Goal: Task Accomplishment & Management: Use online tool/utility

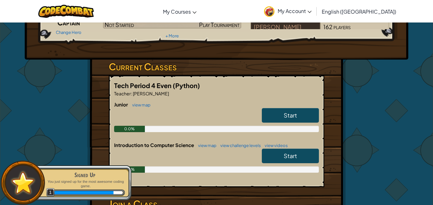
scroll to position [70, 0]
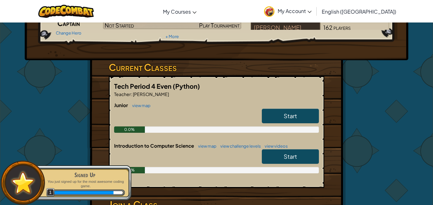
click at [294, 119] on span "Start" at bounding box center [290, 115] width 13 height 7
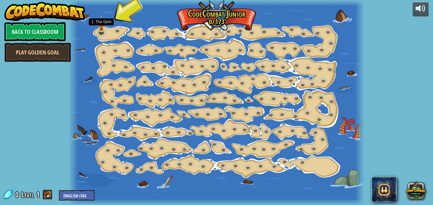
click at [103, 29] on img at bounding box center [101, 22] width 7 height 16
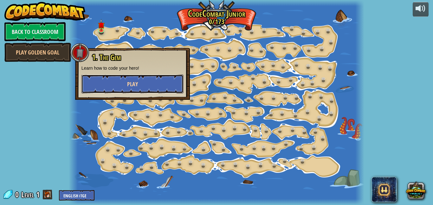
click at [140, 86] on button "Play" at bounding box center [133, 84] width 102 height 19
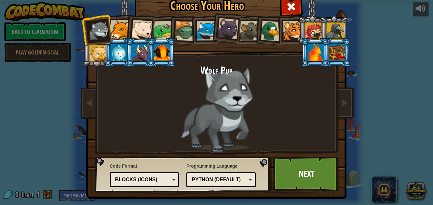
click at [147, 30] on div at bounding box center [141, 30] width 21 height 21
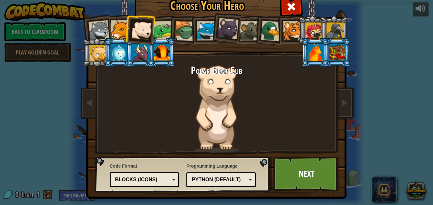
click at [313, 53] on div at bounding box center [316, 52] width 16 height 17
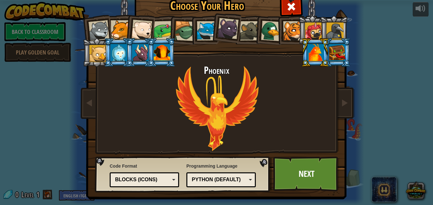
click at [331, 33] on div at bounding box center [335, 31] width 17 height 17
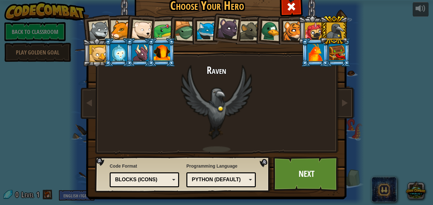
click at [341, 56] on div at bounding box center [337, 52] width 16 height 17
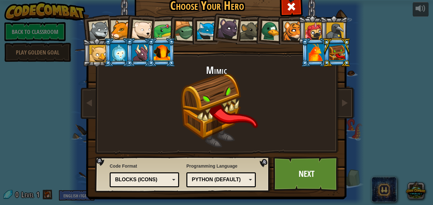
click at [316, 30] on div at bounding box center [313, 31] width 17 height 17
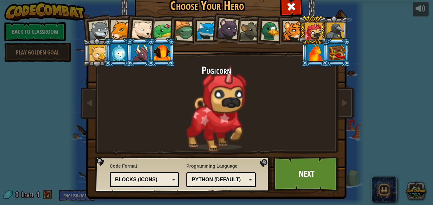
click at [101, 28] on div at bounding box center [99, 30] width 21 height 21
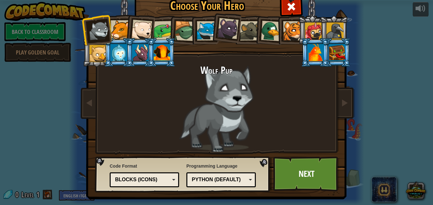
click at [117, 56] on div at bounding box center [119, 52] width 16 height 17
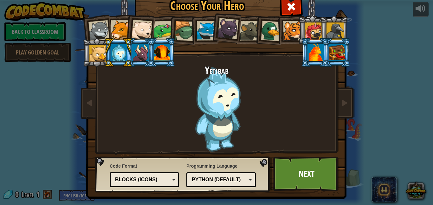
click at [333, 28] on div at bounding box center [335, 31] width 17 height 17
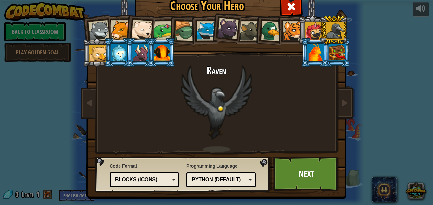
click at [231, 28] on div at bounding box center [228, 28] width 21 height 21
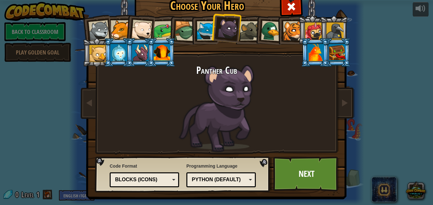
click at [105, 23] on div at bounding box center [99, 30] width 21 height 21
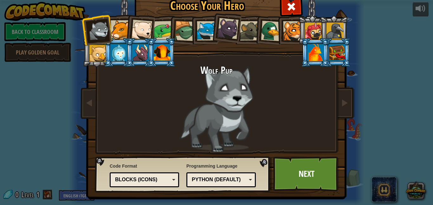
click at [214, 31] on li at bounding box center [225, 28] width 31 height 32
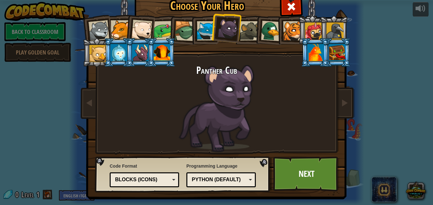
click at [210, 30] on div at bounding box center [206, 30] width 19 height 19
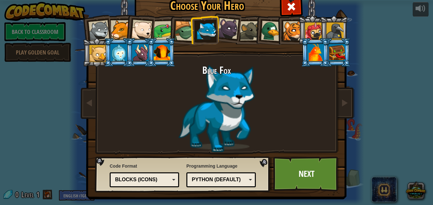
click at [148, 30] on div at bounding box center [141, 30] width 21 height 21
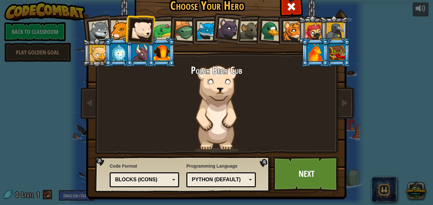
click at [120, 30] on div at bounding box center [120, 29] width 19 height 19
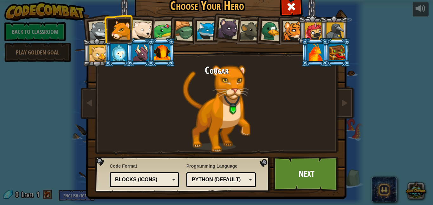
click at [167, 28] on div at bounding box center [164, 31] width 20 height 20
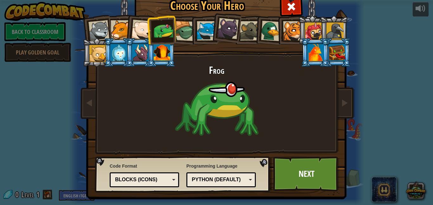
click at [258, 28] on li at bounding box center [269, 30] width 30 height 31
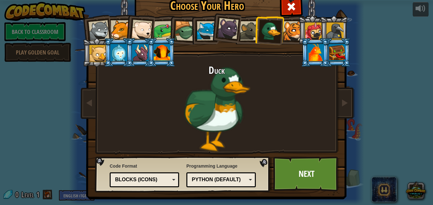
click at [252, 28] on div at bounding box center [249, 30] width 19 height 19
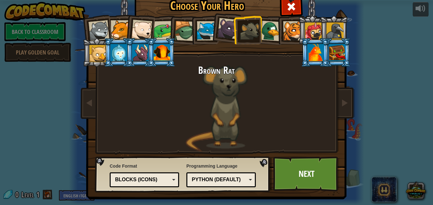
click at [233, 35] on div at bounding box center [228, 28] width 21 height 21
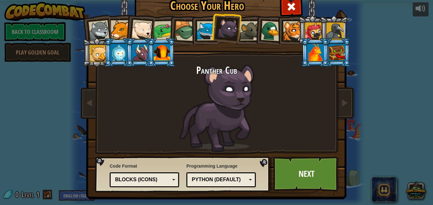
click at [314, 30] on div at bounding box center [313, 31] width 17 height 17
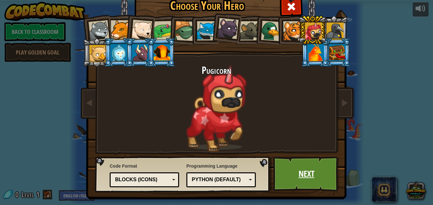
click at [298, 164] on link "Next" at bounding box center [306, 174] width 66 height 35
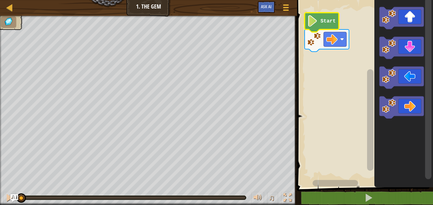
click at [310, 18] on image "Blockly Workspace" at bounding box center [312, 20] width 11 height 11
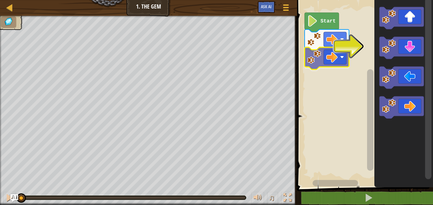
click at [344, 65] on div "Start" at bounding box center [364, 92] width 138 height 191
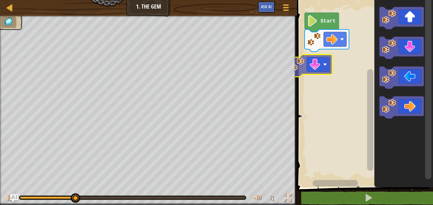
click at [320, 70] on div "Start" at bounding box center [364, 92] width 138 height 191
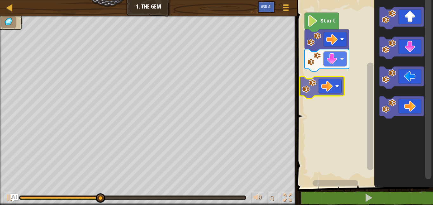
click at [331, 89] on div "Start" at bounding box center [364, 92] width 138 height 191
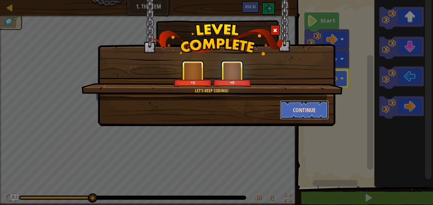
click at [317, 108] on button "Continue" at bounding box center [304, 110] width 49 height 19
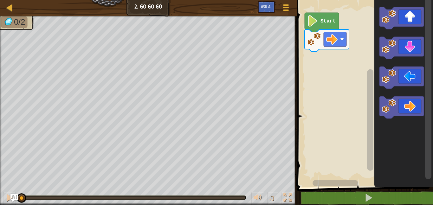
click at [83, 202] on div "♫" at bounding box center [148, 196] width 297 height 19
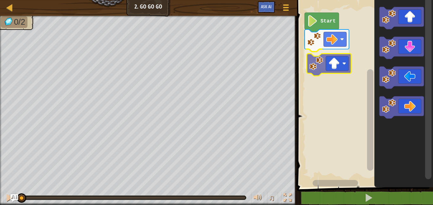
click at [335, 69] on div "Start" at bounding box center [364, 92] width 138 height 191
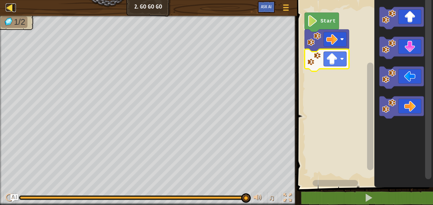
click at [11, 4] on div at bounding box center [10, 7] width 8 height 8
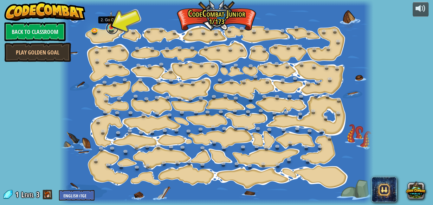
click at [113, 30] on link at bounding box center [112, 28] width 13 height 13
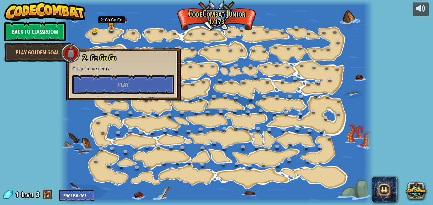
click at [121, 95] on div "2. Go Go Go Go get more gems. Play" at bounding box center [123, 75] width 115 height 52
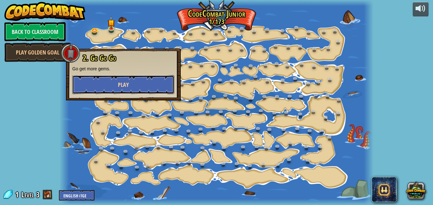
click at [118, 89] on span "Play" at bounding box center [123, 85] width 11 height 8
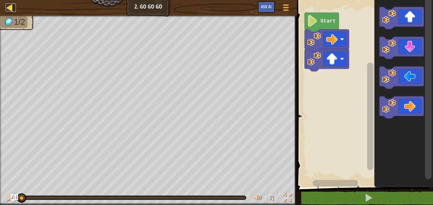
click at [7, 3] on div at bounding box center [10, 7] width 8 height 8
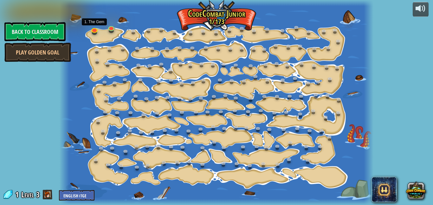
click at [95, 33] on link at bounding box center [95, 31] width 13 height 10
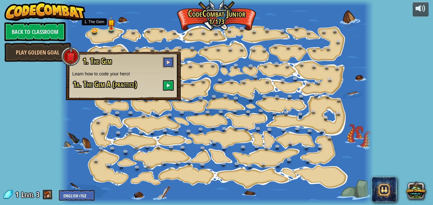
click at [170, 62] on span at bounding box center [168, 62] width 4 height 4
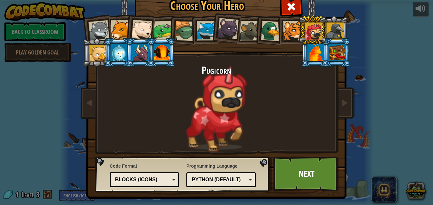
click at [319, 52] on div at bounding box center [316, 52] width 16 height 17
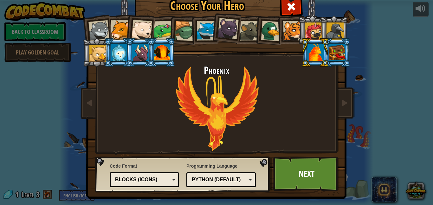
click at [92, 57] on div at bounding box center [97, 53] width 17 height 17
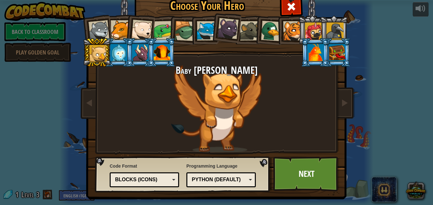
click at [104, 23] on div at bounding box center [99, 30] width 21 height 21
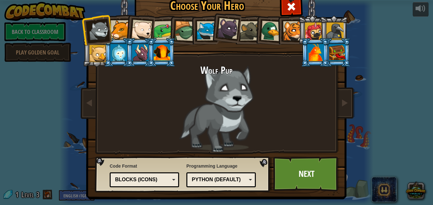
click at [99, 49] on div at bounding box center [97, 53] width 17 height 17
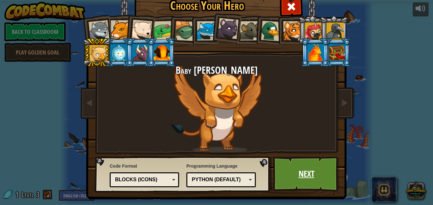
click at [294, 169] on link "Next" at bounding box center [306, 174] width 66 height 35
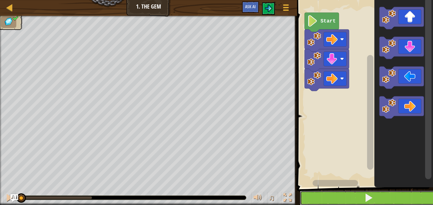
click at [358, 201] on button at bounding box center [369, 198] width 138 height 15
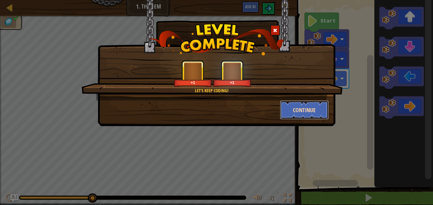
click at [324, 112] on button "Continue" at bounding box center [304, 110] width 49 height 19
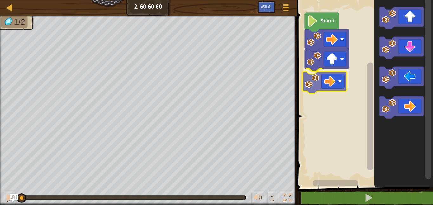
click at [332, 80] on div "Start" at bounding box center [364, 92] width 138 height 191
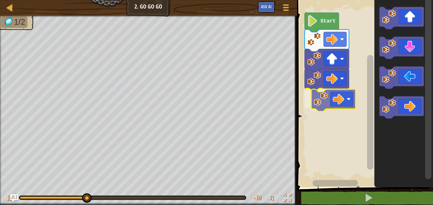
click at [352, 101] on div "Start" at bounding box center [364, 92] width 138 height 191
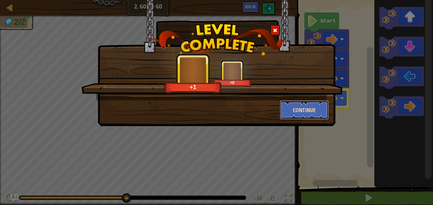
click at [319, 107] on button "Continue" at bounding box center [304, 110] width 49 height 19
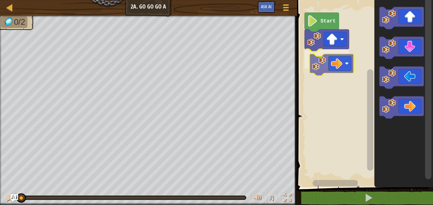
click at [341, 70] on div "Start" at bounding box center [364, 92] width 138 height 191
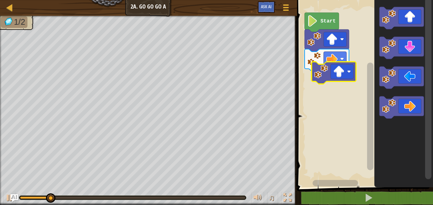
click at [343, 69] on div "Start" at bounding box center [364, 92] width 138 height 191
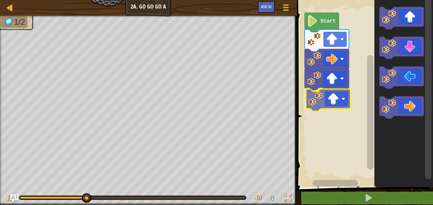
click at [336, 94] on div "Start" at bounding box center [364, 92] width 138 height 191
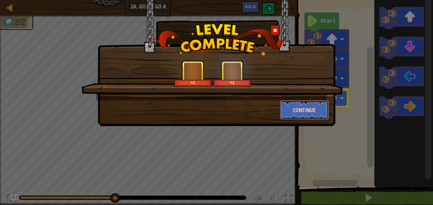
click at [313, 102] on button "Continue" at bounding box center [304, 110] width 49 height 19
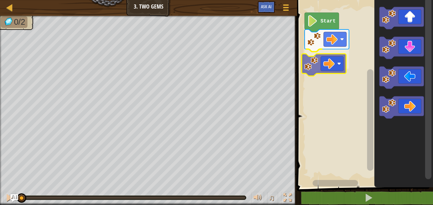
click at [336, 62] on div "Start" at bounding box center [364, 92] width 138 height 191
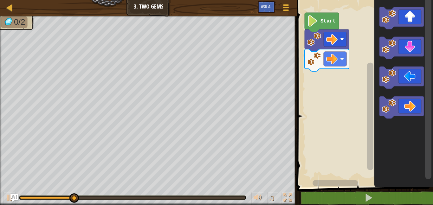
click at [328, 79] on div "Start" at bounding box center [364, 92] width 138 height 191
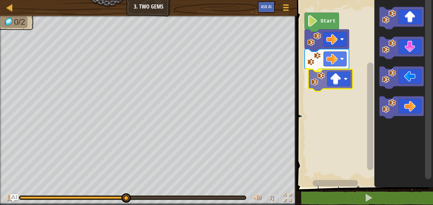
click at [325, 84] on div "Start" at bounding box center [364, 92] width 138 height 191
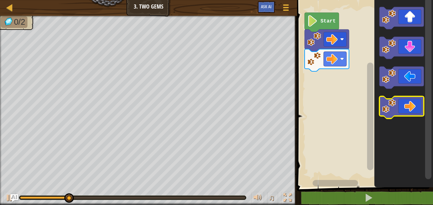
click at [406, 100] on icon "Blockly Workspace" at bounding box center [402, 107] width 44 height 22
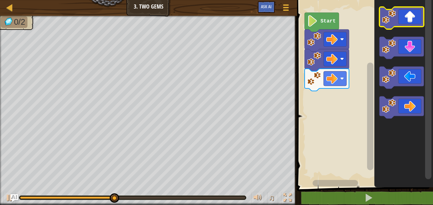
click at [396, 8] on icon "Blockly Workspace" at bounding box center [402, 18] width 44 height 22
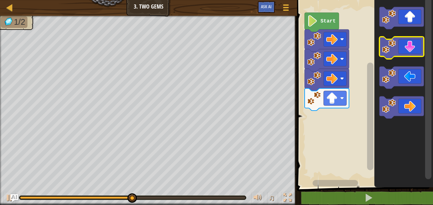
click at [406, 44] on icon "Blockly Workspace" at bounding box center [402, 48] width 44 height 22
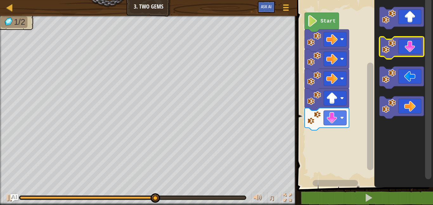
click at [405, 46] on icon "Blockly Workspace" at bounding box center [402, 48] width 44 height 22
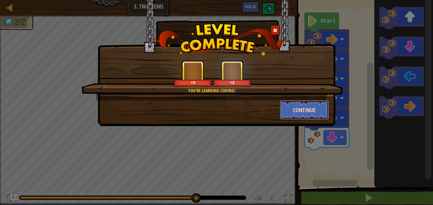
click at [289, 116] on button "Continue" at bounding box center [304, 110] width 49 height 19
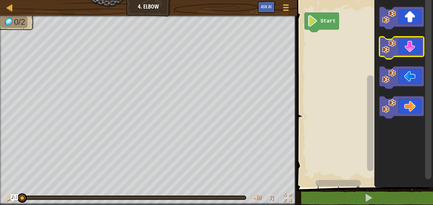
click at [402, 47] on icon "Blockly Workspace" at bounding box center [402, 48] width 44 height 22
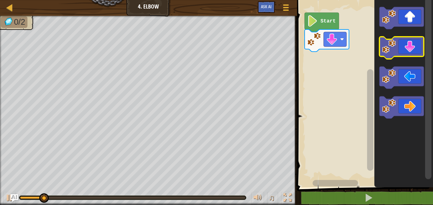
click at [402, 47] on icon "Blockly Workspace" at bounding box center [402, 48] width 44 height 22
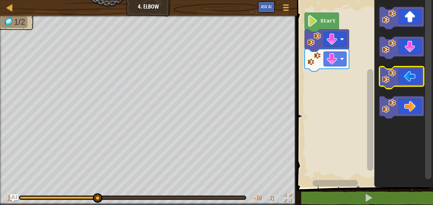
click at [400, 73] on icon "Blockly Workspace" at bounding box center [402, 78] width 44 height 22
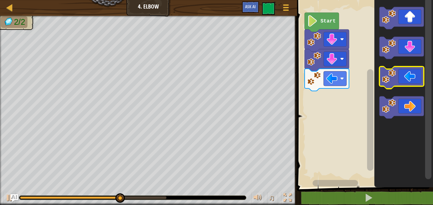
click at [400, 73] on icon "Blockly Workspace" at bounding box center [402, 78] width 44 height 22
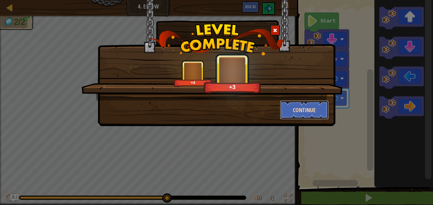
click at [311, 110] on button "Continue" at bounding box center [304, 110] width 49 height 19
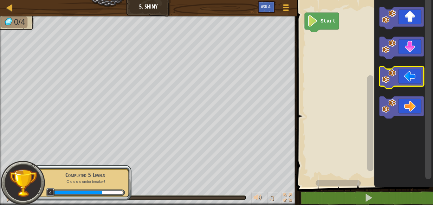
click at [388, 82] on image "Blockly Workspace" at bounding box center [389, 76] width 14 height 14
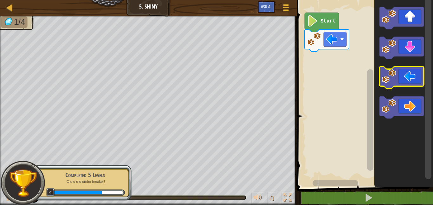
click at [388, 82] on image "Blockly Workspace" at bounding box center [389, 76] width 14 height 14
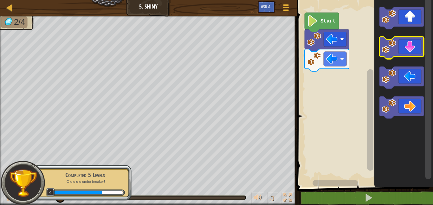
click at [405, 55] on icon "Blockly Workspace" at bounding box center [402, 48] width 44 height 22
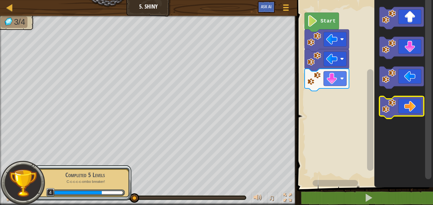
click at [405, 104] on icon "Blockly Workspace" at bounding box center [402, 107] width 44 height 22
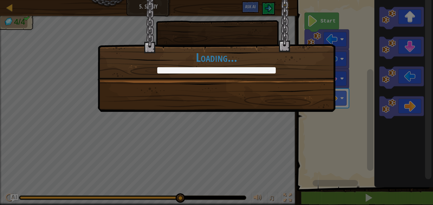
click at [292, 89] on div "+0 +0 Continue Loading..." at bounding box center [217, 56] width 238 height 112
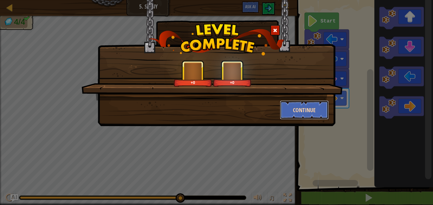
click at [300, 109] on button "Continue" at bounding box center [304, 110] width 49 height 19
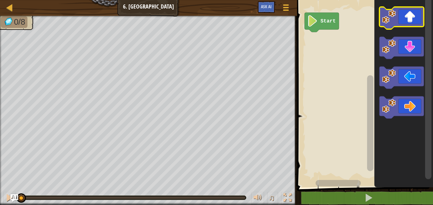
click at [398, 20] on icon "Blockly Workspace" at bounding box center [402, 18] width 44 height 22
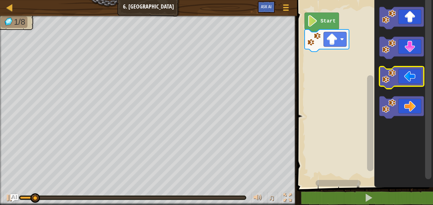
click at [409, 77] on icon "Blockly Workspace" at bounding box center [402, 78] width 44 height 22
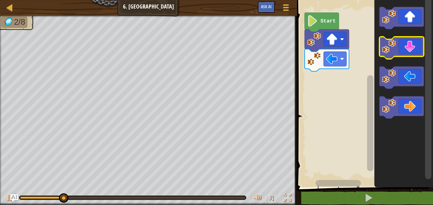
click at [400, 46] on icon "Blockly Workspace" at bounding box center [402, 48] width 44 height 22
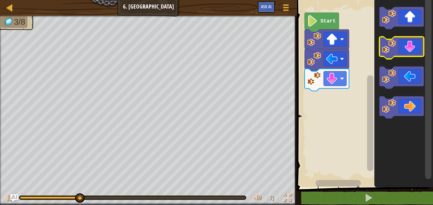
click at [399, 47] on icon "Blockly Workspace" at bounding box center [402, 48] width 44 height 22
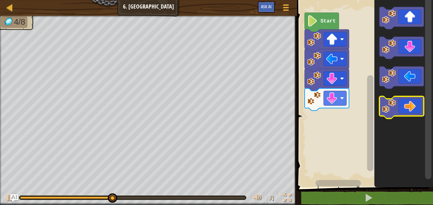
click at [408, 100] on icon "Blockly Workspace" at bounding box center [402, 107] width 44 height 22
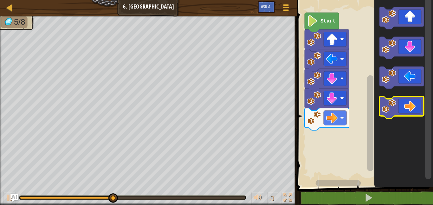
click at [408, 100] on icon "Blockly Workspace" at bounding box center [402, 107] width 44 height 22
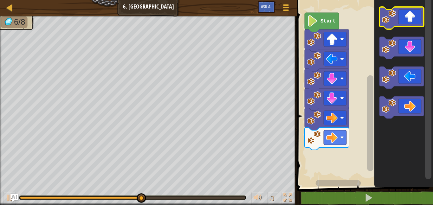
click at [406, 11] on icon "Blockly Workspace" at bounding box center [402, 18] width 44 height 22
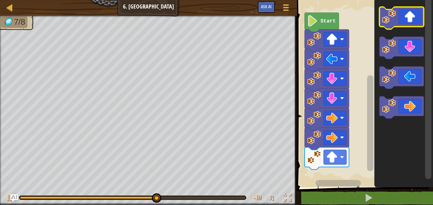
click at [406, 11] on icon "Blockly Workspace" at bounding box center [402, 18] width 44 height 22
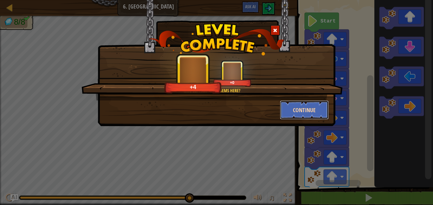
click at [313, 110] on button "Continue" at bounding box center [304, 110] width 49 height 19
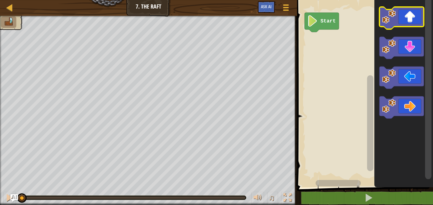
click at [409, 19] on icon "Blockly Workspace" at bounding box center [402, 18] width 44 height 22
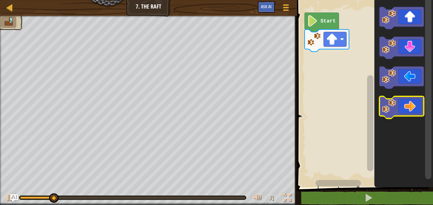
click at [414, 98] on icon "Blockly Workspace" at bounding box center [402, 107] width 44 height 22
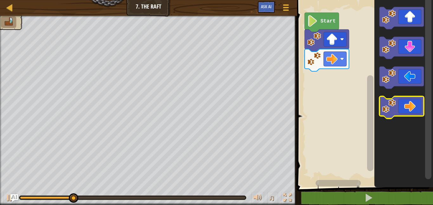
click at [414, 98] on icon "Blockly Workspace" at bounding box center [402, 107] width 44 height 22
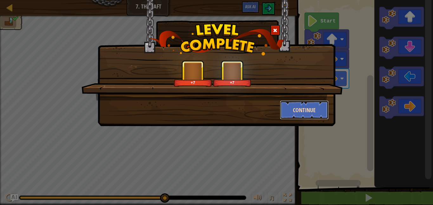
click at [308, 110] on button "Continue" at bounding box center [304, 110] width 49 height 19
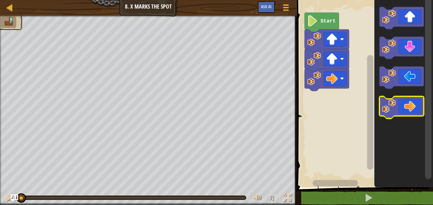
click at [412, 109] on icon "Blockly Workspace" at bounding box center [402, 107] width 44 height 22
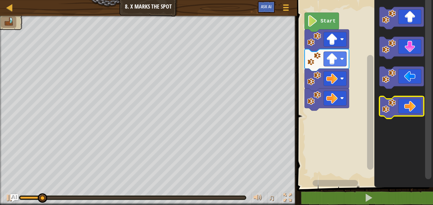
click at [412, 109] on icon "Blockly Workspace" at bounding box center [402, 107] width 44 height 22
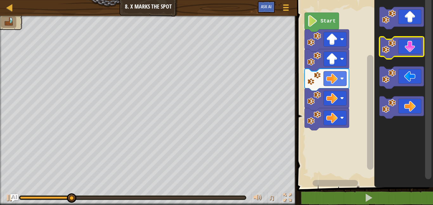
click at [399, 47] on icon "Blockly Workspace" at bounding box center [402, 48] width 44 height 22
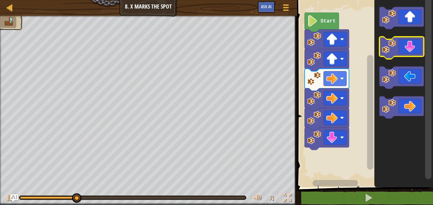
click at [399, 47] on icon "Blockly Workspace" at bounding box center [402, 48] width 44 height 22
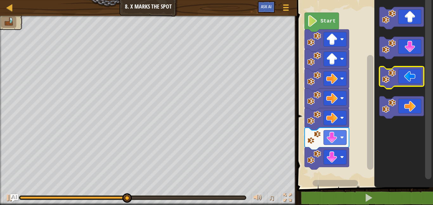
click at [400, 76] on icon "Blockly Workspace" at bounding box center [402, 78] width 44 height 22
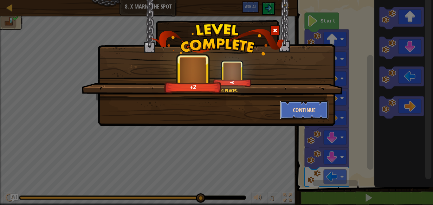
click at [302, 109] on button "Continue" at bounding box center [304, 110] width 49 height 19
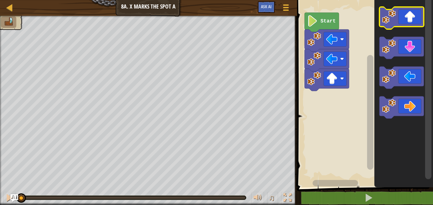
click at [408, 25] on icon "Blockly Workspace" at bounding box center [402, 18] width 44 height 22
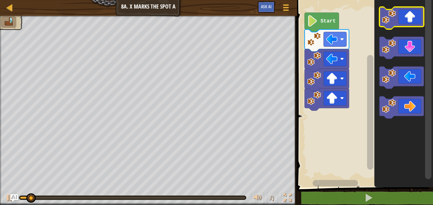
click at [408, 25] on icon "Blockly Workspace" at bounding box center [402, 18] width 44 height 22
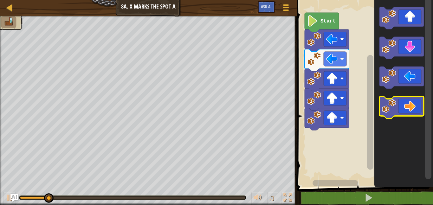
click at [412, 112] on icon "Blockly Workspace" at bounding box center [402, 107] width 44 height 22
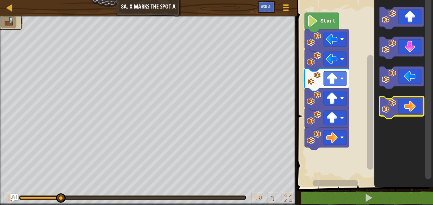
click at [412, 112] on icon "Blockly Workspace" at bounding box center [402, 107] width 44 height 22
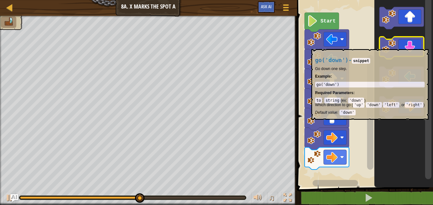
click at [417, 49] on icon "Blockly Workspace" at bounding box center [402, 48] width 44 height 22
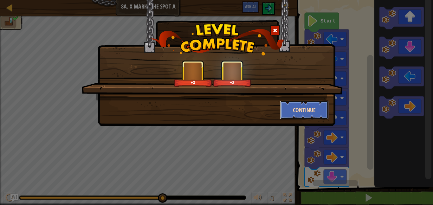
click at [310, 109] on button "Continue" at bounding box center [304, 110] width 49 height 19
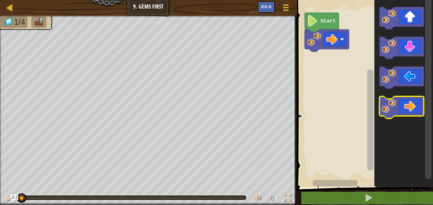
click at [397, 102] on icon "Blockly Workspace" at bounding box center [402, 107] width 44 height 22
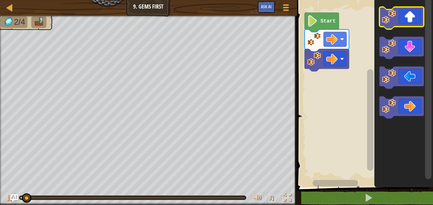
click at [405, 15] on icon "Blockly Workspace" at bounding box center [402, 18] width 44 height 22
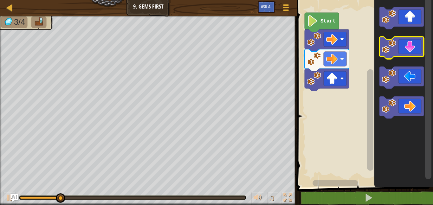
click at [411, 43] on icon "Blockly Workspace" at bounding box center [402, 48] width 44 height 22
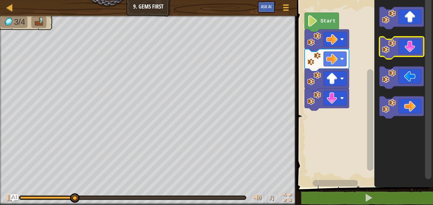
click at [411, 43] on icon "Blockly Workspace" at bounding box center [402, 48] width 44 height 22
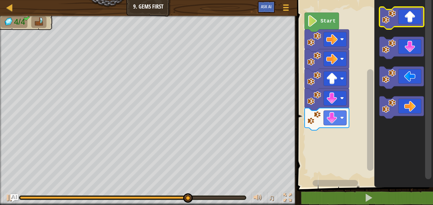
click at [408, 19] on icon "Blockly Workspace" at bounding box center [402, 18] width 44 height 22
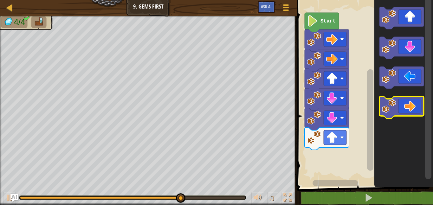
click at [413, 102] on icon "Blockly Workspace" at bounding box center [402, 107] width 44 height 22
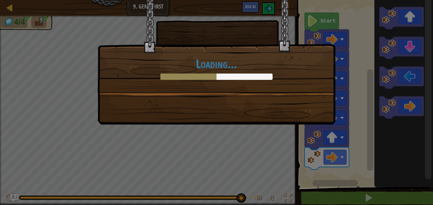
click at [399, 197] on div "Loading..." at bounding box center [216, 102] width 433 height 205
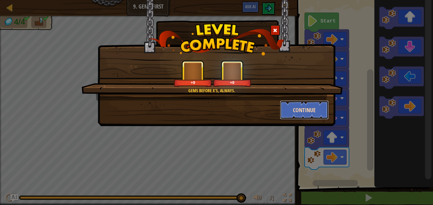
click at [302, 106] on button "Continue" at bounding box center [304, 110] width 49 height 19
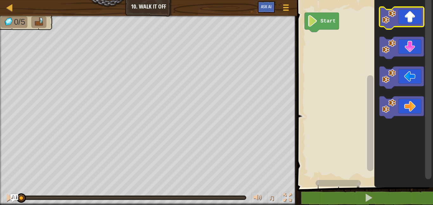
click at [409, 24] on icon "Blockly Workspace" at bounding box center [402, 18] width 44 height 22
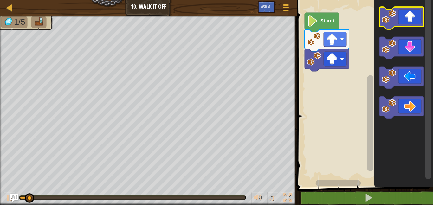
click at [409, 24] on icon "Blockly Workspace" at bounding box center [402, 18] width 44 height 22
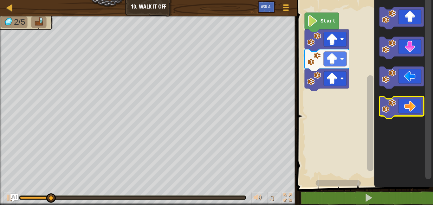
click at [411, 106] on icon "Blockly Workspace" at bounding box center [402, 107] width 44 height 22
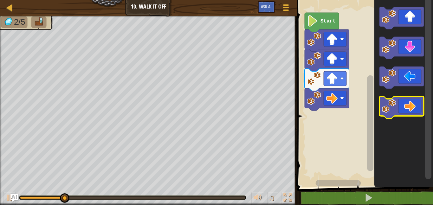
click at [411, 106] on icon "Blockly Workspace" at bounding box center [402, 107] width 44 height 22
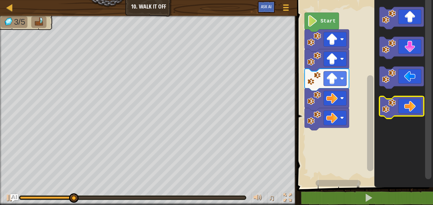
click at [411, 106] on icon "Blockly Workspace" at bounding box center [402, 107] width 44 height 22
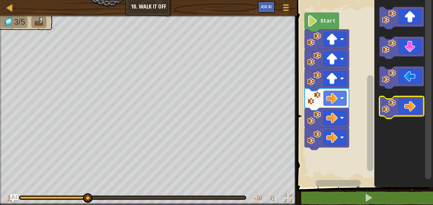
click at [411, 106] on icon "Blockly Workspace" at bounding box center [402, 107] width 44 height 22
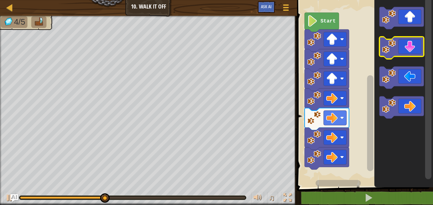
click at [406, 56] on icon "Blockly Workspace" at bounding box center [402, 48] width 44 height 22
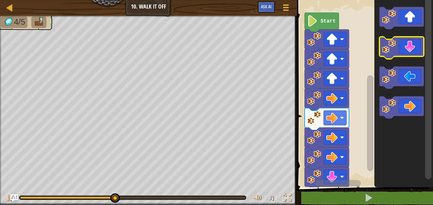
click at [406, 56] on icon "Blockly Workspace" at bounding box center [402, 48] width 44 height 22
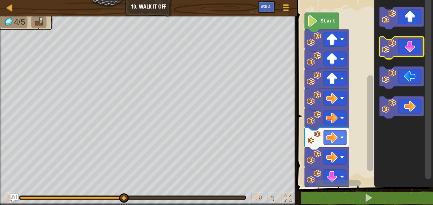
click at [406, 56] on icon "Blockly Workspace" at bounding box center [402, 48] width 44 height 22
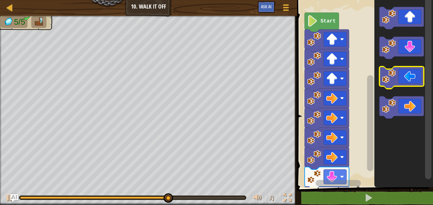
click at [400, 70] on icon "Blockly Workspace" at bounding box center [402, 78] width 44 height 22
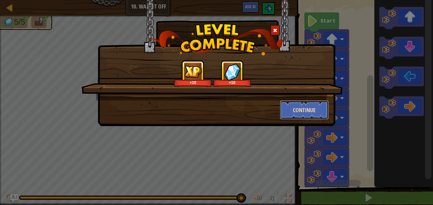
click at [297, 107] on button "Continue" at bounding box center [304, 110] width 49 height 19
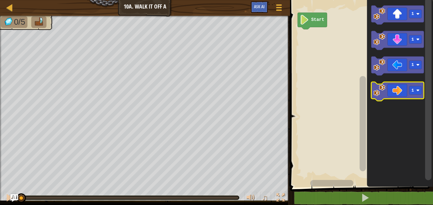
click at [397, 88] on icon "Blockly Workspace" at bounding box center [398, 91] width 53 height 19
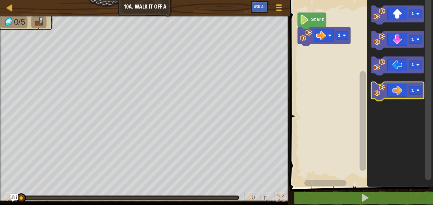
click at [397, 88] on icon "Blockly Workspace" at bounding box center [398, 91] width 53 height 19
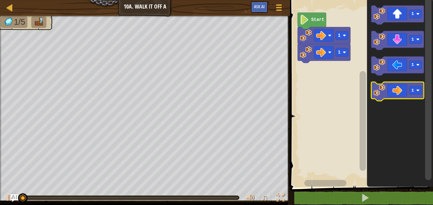
click at [397, 88] on icon "Blockly Workspace" at bounding box center [398, 91] width 53 height 19
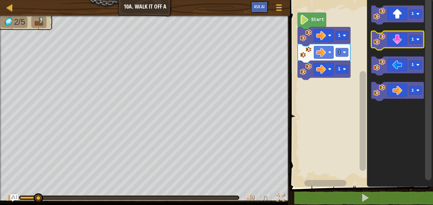
click at [406, 38] on icon "Blockly Workspace" at bounding box center [398, 40] width 53 height 19
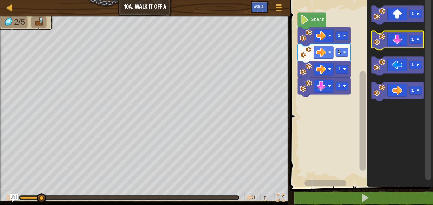
click at [406, 38] on icon "Blockly Workspace" at bounding box center [398, 40] width 53 height 19
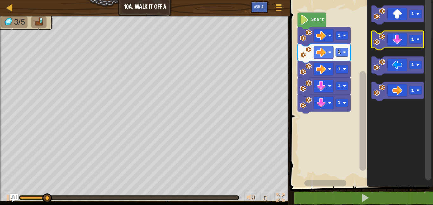
click at [406, 38] on icon "Blockly Workspace" at bounding box center [398, 40] width 53 height 19
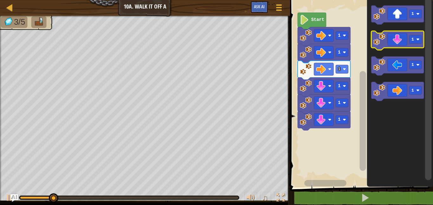
click at [406, 38] on icon "Blockly Workspace" at bounding box center [398, 40] width 53 height 19
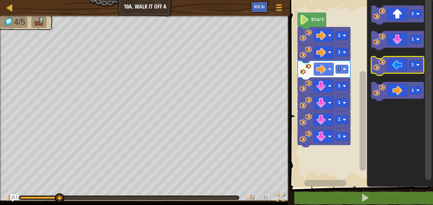
click at [397, 62] on icon "Blockly Workspace" at bounding box center [398, 66] width 53 height 19
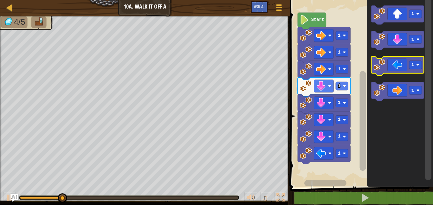
click at [397, 62] on icon "Blockly Workspace" at bounding box center [398, 66] width 53 height 19
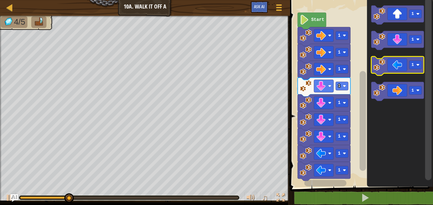
click at [397, 62] on icon "Blockly Workspace" at bounding box center [398, 66] width 53 height 19
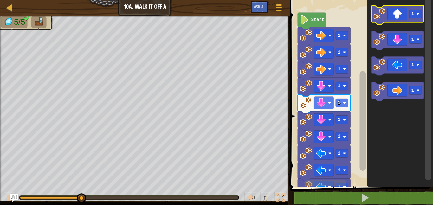
click at [404, 20] on icon "Blockly Workspace" at bounding box center [398, 14] width 53 height 19
